Goal: Transaction & Acquisition: Purchase product/service

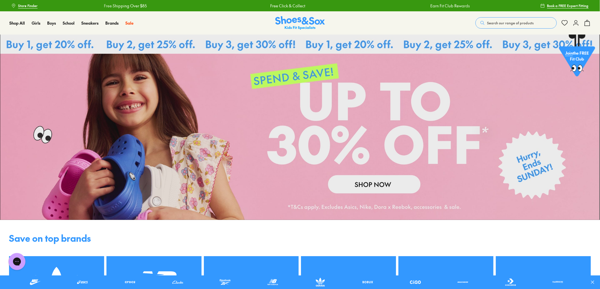
click at [510, 24] on span "Search our range of products" at bounding box center [510, 22] width 47 height 5
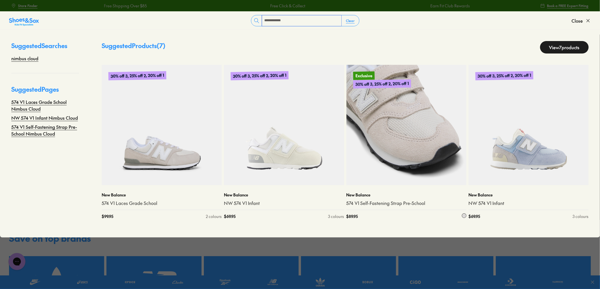
type input "**********"
click at [393, 146] on img at bounding box center [407, 125] width 120 height 120
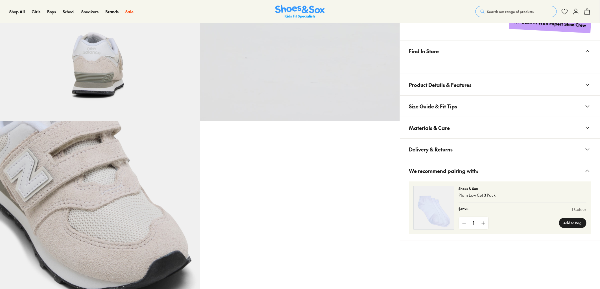
click at [439, 57] on button "Find In Store" at bounding box center [500, 50] width 200 height 21
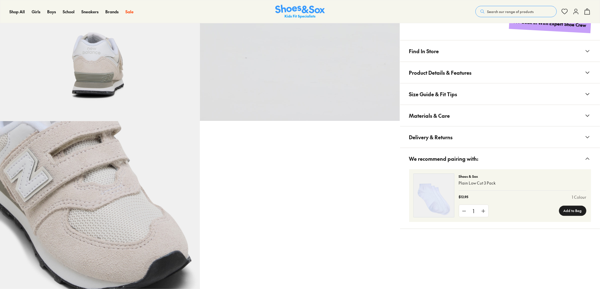
scroll to position [314, 0]
click at [439, 57] on button "Find In Store" at bounding box center [500, 50] width 200 height 21
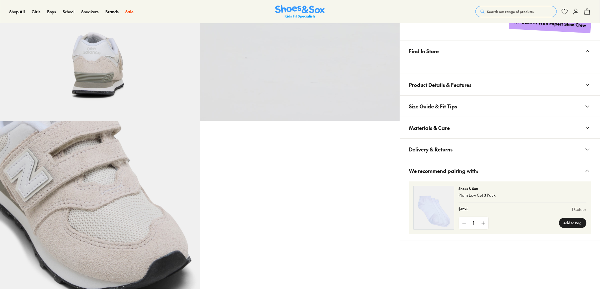
scroll to position [0, 0]
select select "*"
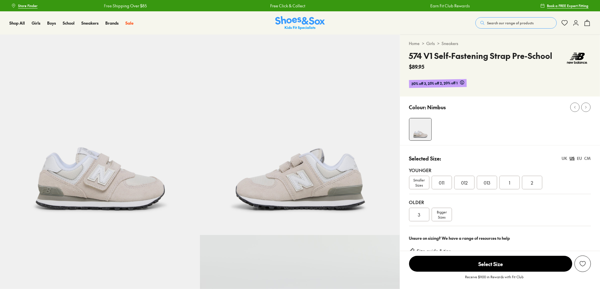
click at [489, 26] on button "Search our range of products" at bounding box center [516, 22] width 81 height 11
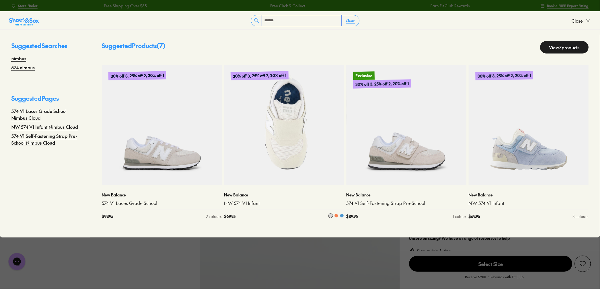
type input "******"
click at [290, 143] on img at bounding box center [284, 125] width 120 height 120
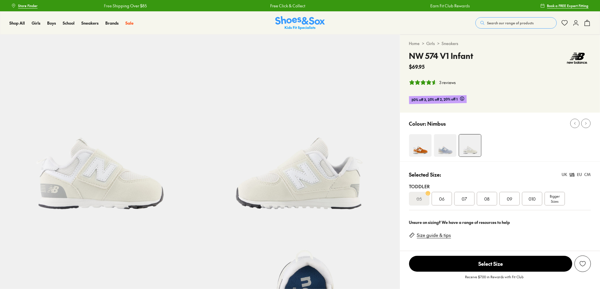
select select "*"
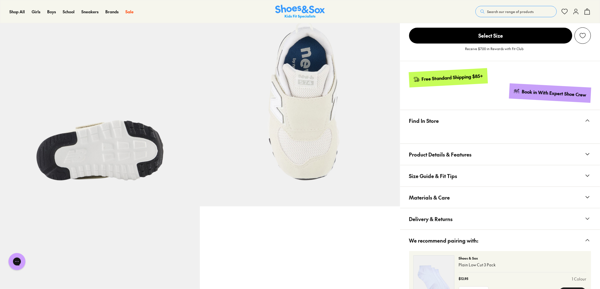
scroll to position [283, 0]
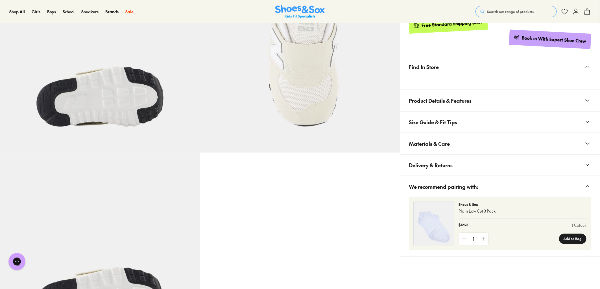
click at [439, 72] on button "Find In Store" at bounding box center [500, 66] width 200 height 21
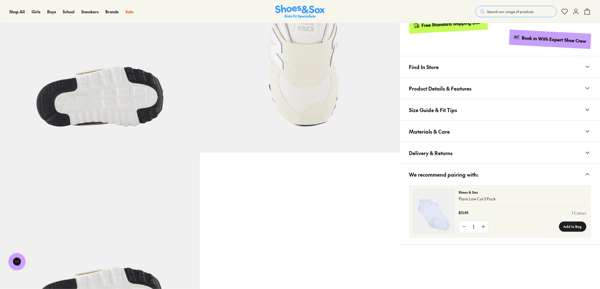
click at [439, 71] on button "Find In Store" at bounding box center [500, 66] width 200 height 21
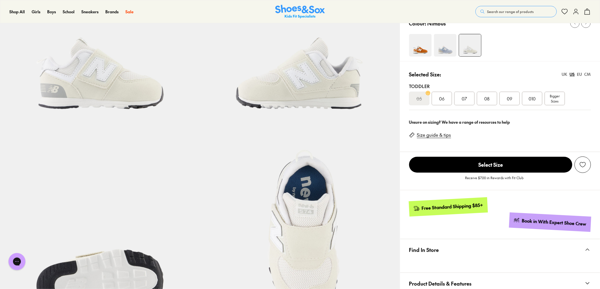
scroll to position [63, 0]
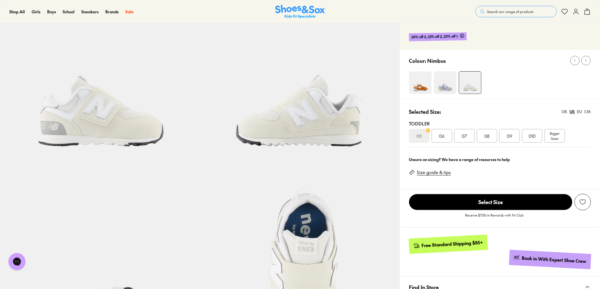
click at [440, 131] on div "06" at bounding box center [442, 136] width 20 height 14
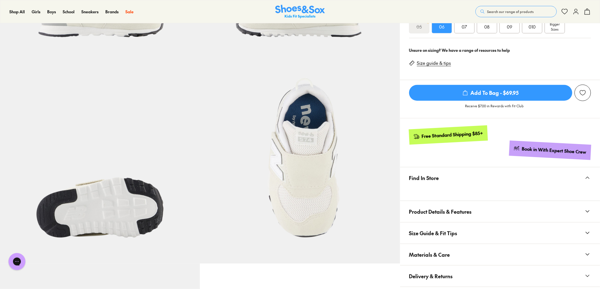
scroll to position [220, 0]
